Goal: Book appointment/travel/reservation

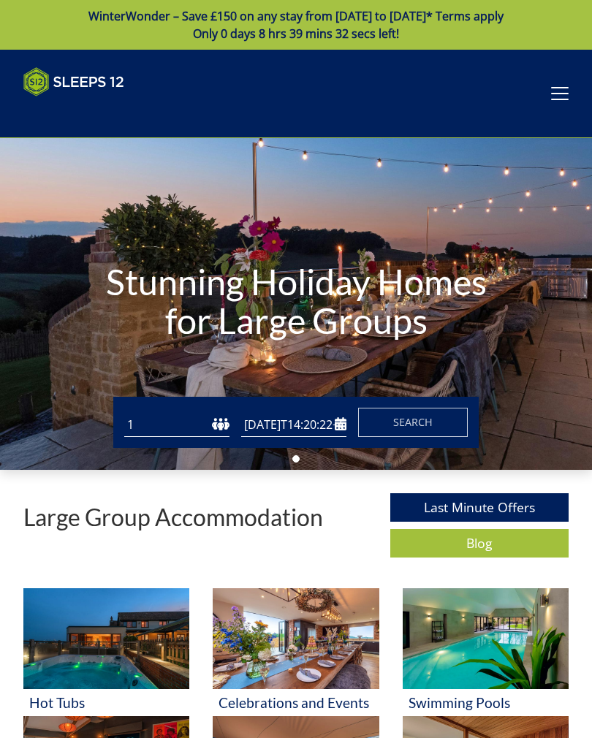
click at [176, 428] on select "1 2 3 4 5 6 7 8 9 10 11 12 13 14 15 16 17 18 19 20 21 22 23 24 25 26 27 28 29 3…" at bounding box center [176, 425] width 105 height 24
type input "[DATE]"
click at [181, 423] on select "1 2 3 4 5 6 7 8 9 10 11 12 13 14 15 16 17 18 19 20 21 22 23 24 25 26 27 28 29 3…" at bounding box center [176, 425] width 105 height 24
select select "17"
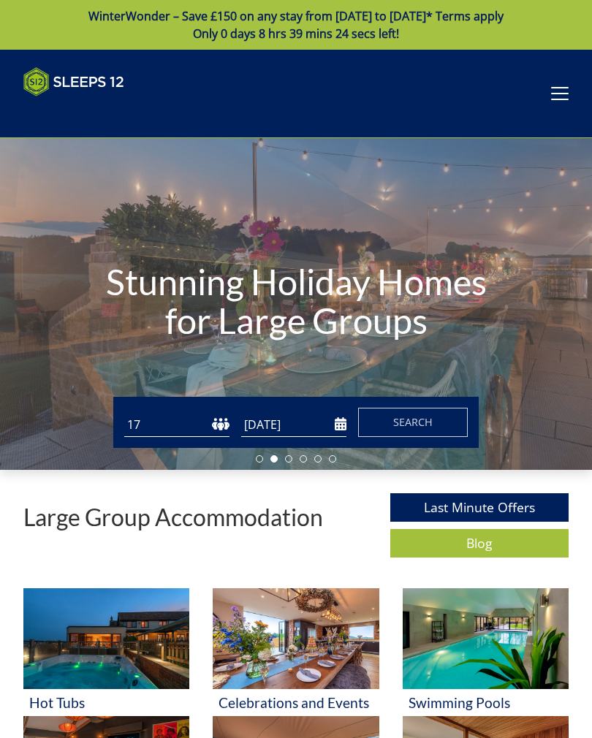
click at [275, 421] on input "[DATE]" at bounding box center [293, 425] width 105 height 24
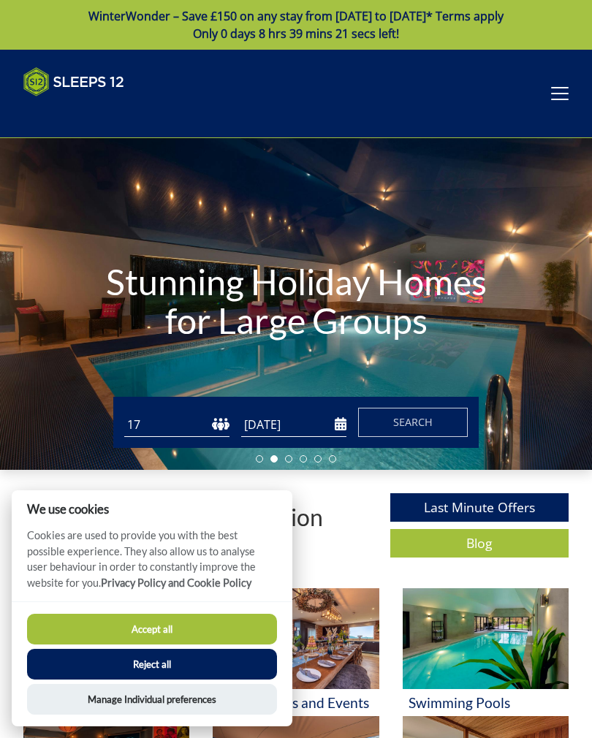
click at [344, 415] on input "[DATE]" at bounding box center [293, 425] width 105 height 24
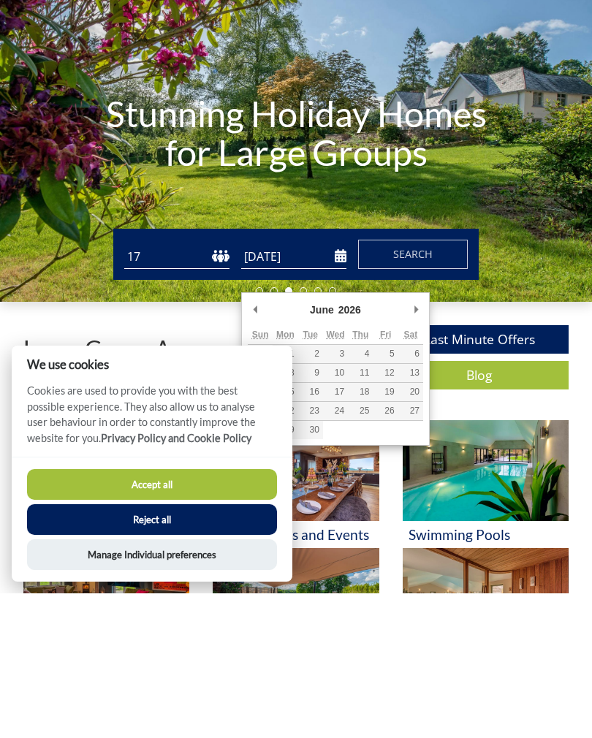
click at [163, 613] on button "Accept all" at bounding box center [152, 628] width 250 height 31
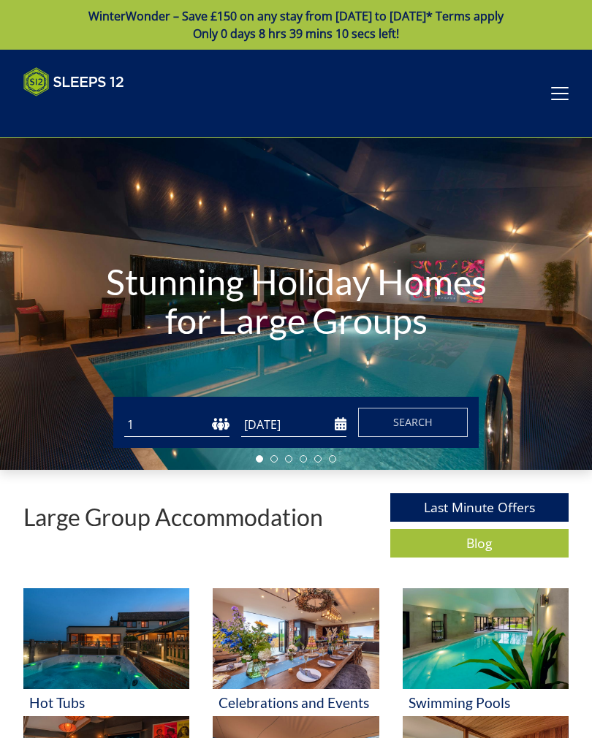
click at [270, 425] on input "[DATE]" at bounding box center [293, 425] width 105 height 24
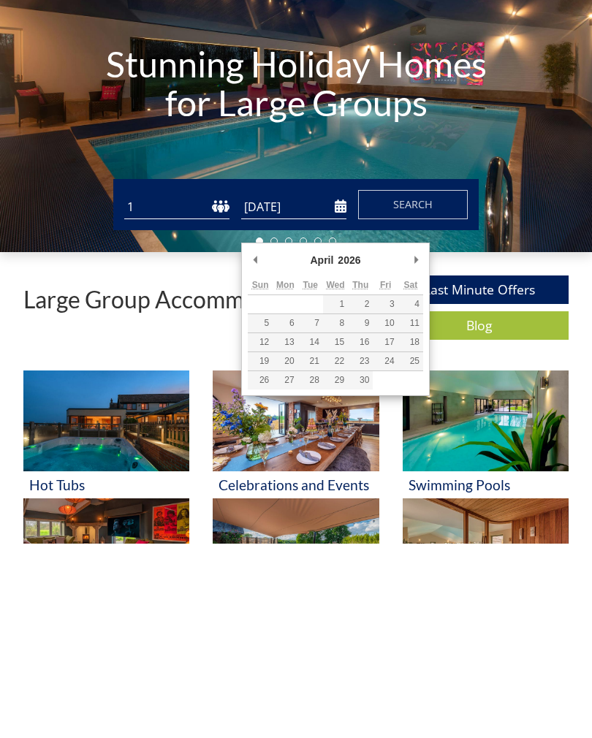
type input "[DATE]"
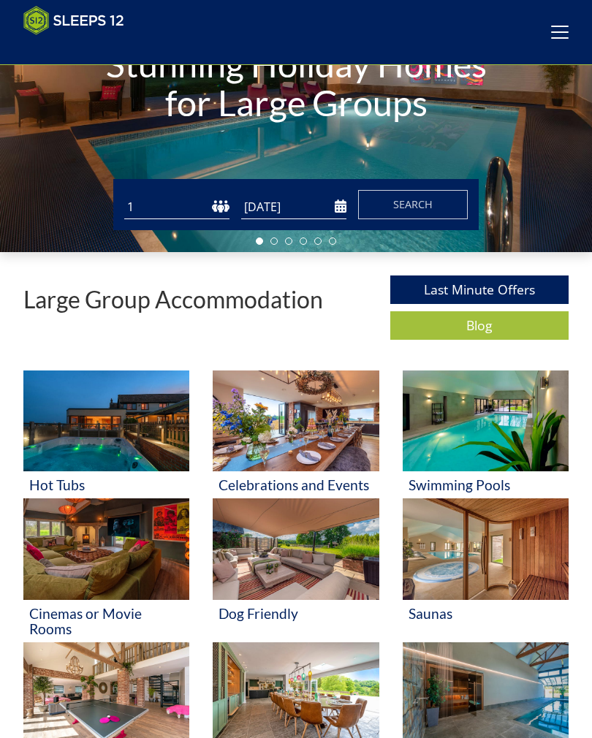
click at [163, 204] on select "1 2 3 4 5 6 7 8 9 10 11 12 13 14 15 16 17 18 19 20 21 22 23 24 25 26 27 28 29 3…" at bounding box center [176, 207] width 105 height 24
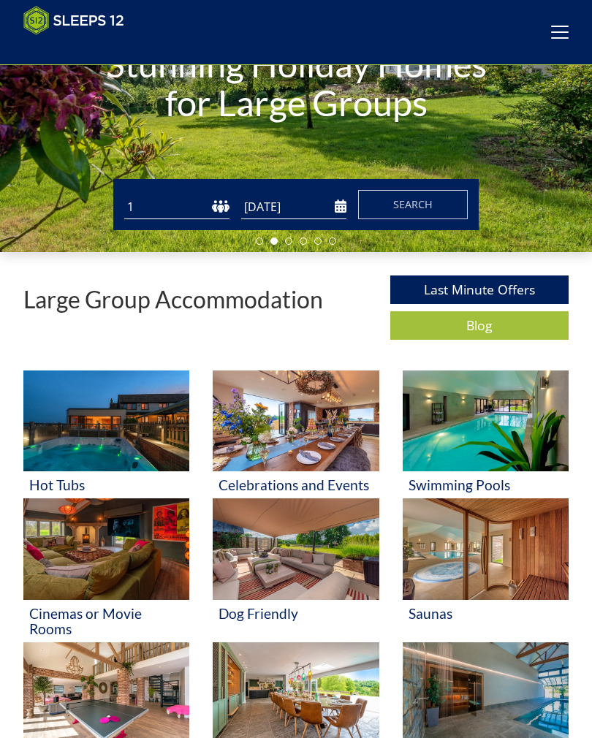
select select "16"
click at [413, 214] on button "Search" at bounding box center [413, 204] width 110 height 29
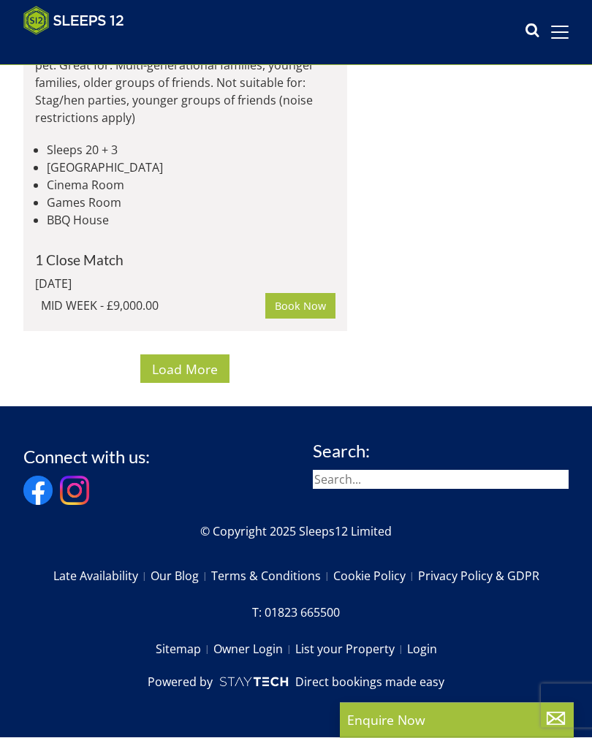
scroll to position [13384, 0]
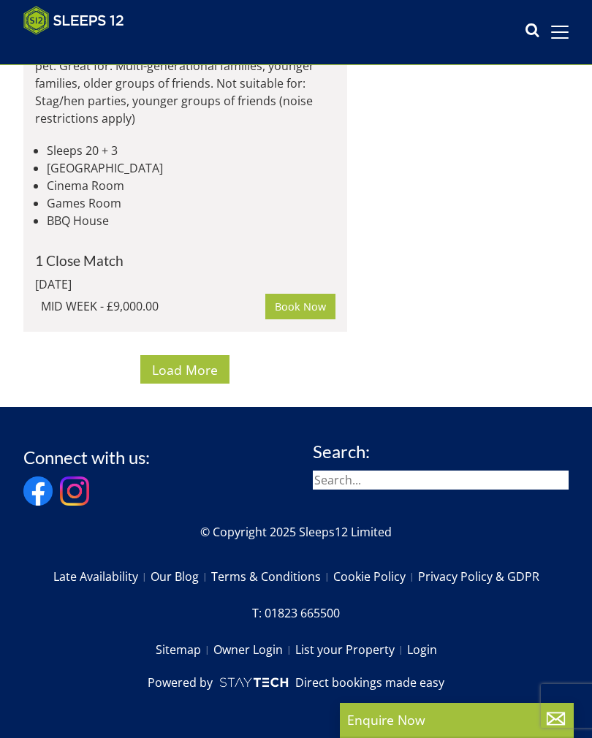
click at [187, 378] on span "Load More" at bounding box center [185, 370] width 66 height 18
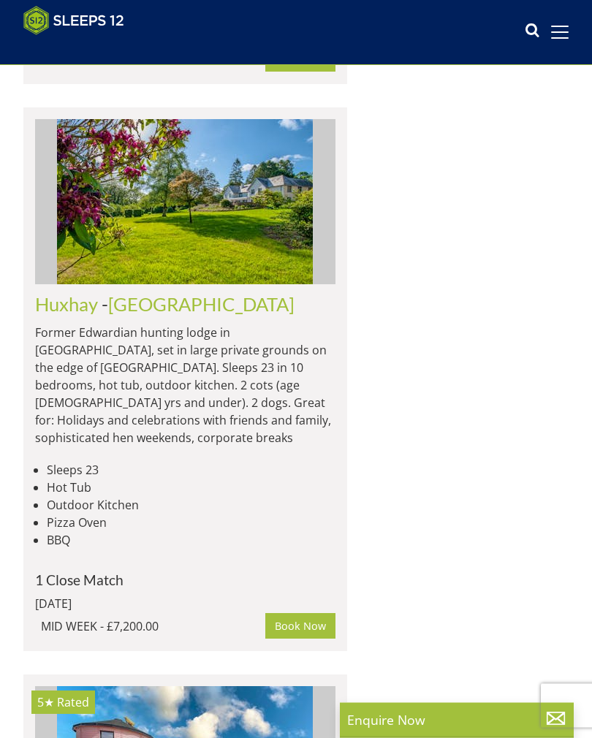
scroll to position [13756, 0]
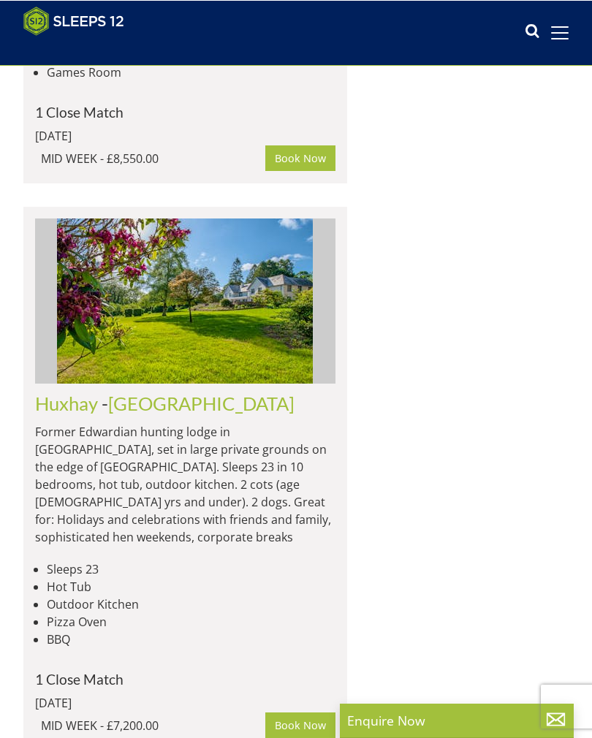
scroll to position [13657, 0]
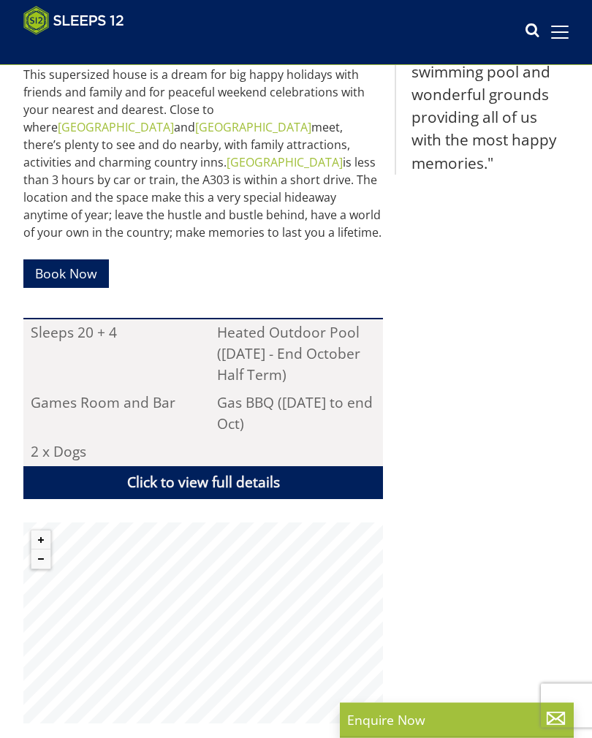
scroll to position [758, 0]
click at [51, 259] on link "Book Now" at bounding box center [65, 273] width 85 height 28
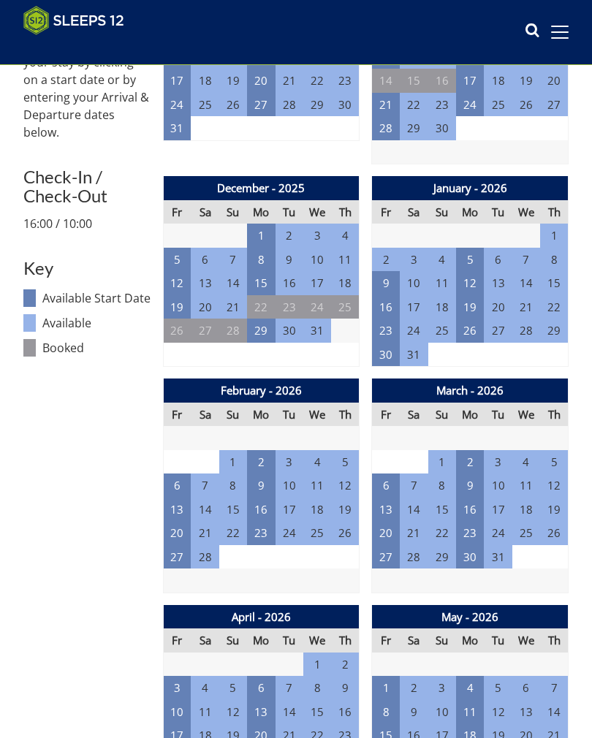
scroll to position [616, 0]
